Goal: Answer question/provide support: Share knowledge or assist other users

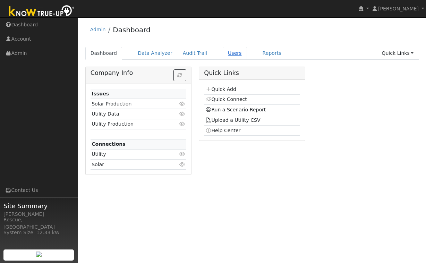
click at [228, 54] on link "Users" at bounding box center [235, 53] width 24 height 13
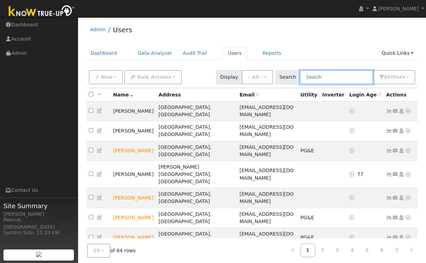
click at [344, 78] on input "text" at bounding box center [335, 77] width 73 height 14
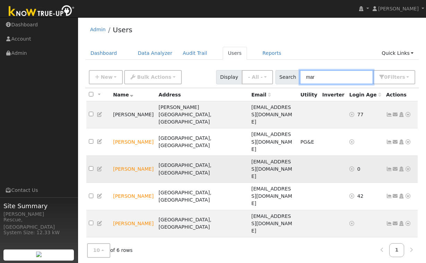
type input "mar"
click at [408, 166] on icon at bounding box center [408, 168] width 6 height 5
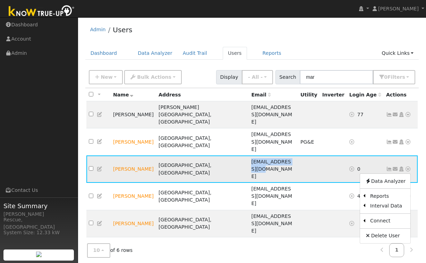
drag, startPoint x: 275, startPoint y: 132, endPoint x: 220, endPoint y: 134, distance: 55.1
click at [249, 155] on td "marilynj@ymail.com" at bounding box center [273, 168] width 49 height 27
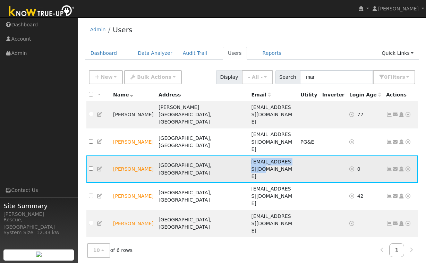
copy span "marilynj@ymail.com"
click at [311, 215] on div "All None All on page None on page Name Address Email Utility Inverter Login Age…" at bounding box center [251, 179] width 333 height 182
click at [396, 166] on icon at bounding box center [395, 168] width 6 height 5
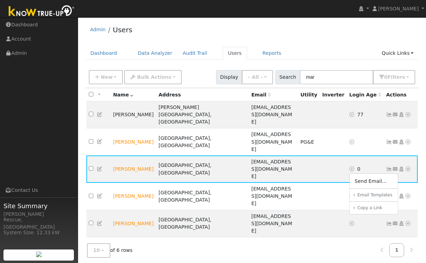
click at [0, 0] on link "Sharing Data for Solar / Battery Proposal" at bounding box center [0, 0] width 0 height 0
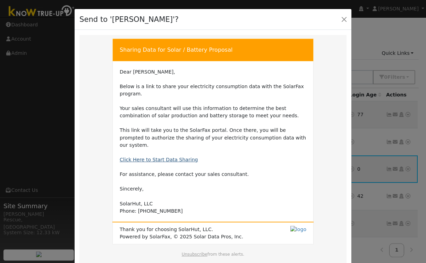
click at [182, 157] on link "Click Here to Start Data Sharing" at bounding box center [159, 160] width 78 height 6
click at [154, 157] on link "Click Here to Start Data Sharing" at bounding box center [159, 160] width 78 height 6
drag, startPoint x: 191, startPoint y: 152, endPoint x: 119, endPoint y: 154, distance: 71.8
click at [120, 154] on td "Dear Marilyn, Below is a link to share your electricity consumption data with t…" at bounding box center [213, 141] width 186 height 146
click at [344, 23] on button "Close" at bounding box center [344, 19] width 10 height 10
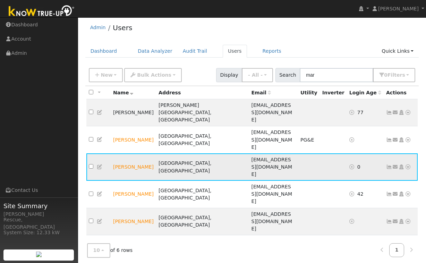
click at [406, 163] on link at bounding box center [408, 166] width 6 height 7
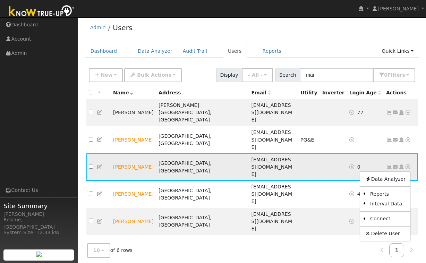
scroll to position [1, 0]
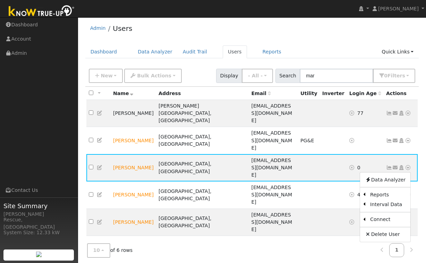
drag, startPoint x: 322, startPoint y: 226, endPoint x: 355, endPoint y: 188, distance: 50.6
click at [322, 225] on div "All None All on page None on page Name Address Email Utility Inverter Login Age…" at bounding box center [251, 178] width 333 height 182
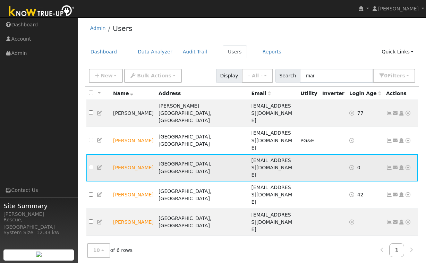
click at [393, 165] on icon at bounding box center [395, 167] width 6 height 5
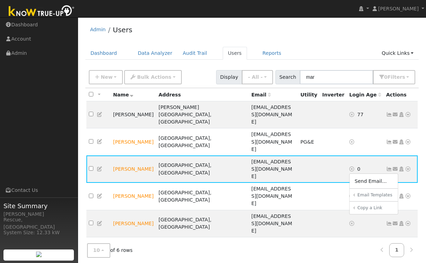
click at [0, 0] on link "Sharing Data for Solar / Battery Proposal" at bounding box center [0, 0] width 0 height 0
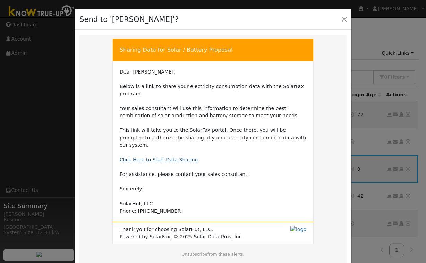
click at [173, 157] on link "Click Here to Start Data Sharing" at bounding box center [159, 160] width 78 height 6
